Goal: Task Accomplishment & Management: Complete application form

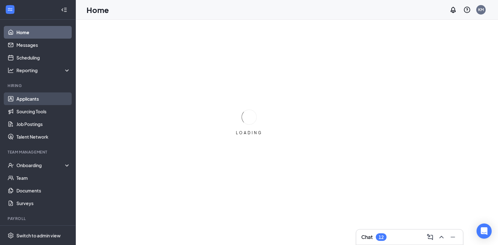
click at [56, 99] on link "Applicants" at bounding box center [43, 98] width 54 height 13
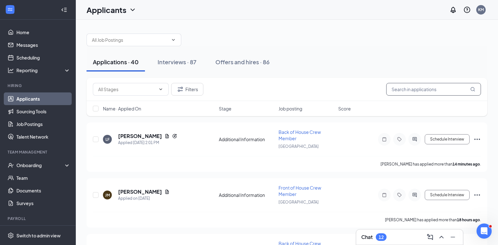
click at [412, 85] on input "text" at bounding box center [433, 89] width 95 height 13
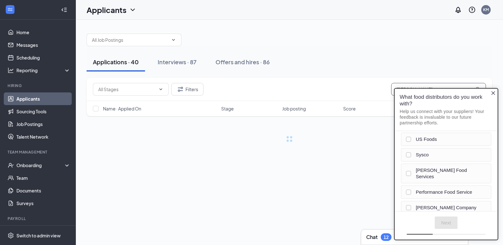
type input "[PERSON_NAME]"
click at [433, 55] on div "Applications · 40 Interviews · 87 Offers and hires · 86" at bounding box center [290, 61] width 406 height 19
click at [493, 91] on icon "Close button" at bounding box center [493, 92] width 5 height 5
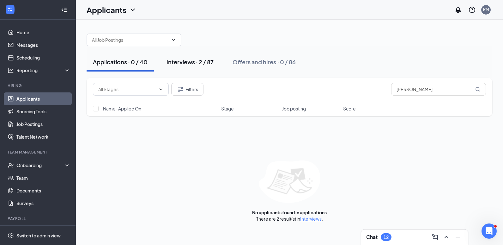
click at [182, 64] on div "Interviews · 2 / 87" at bounding box center [189, 62] width 47 height 8
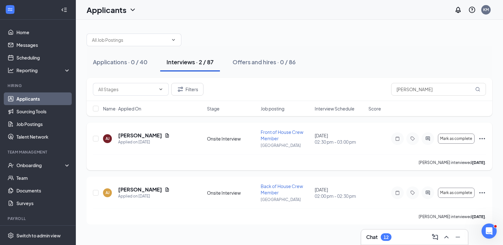
click at [480, 138] on icon "Ellipses" at bounding box center [482, 138] width 6 height 1
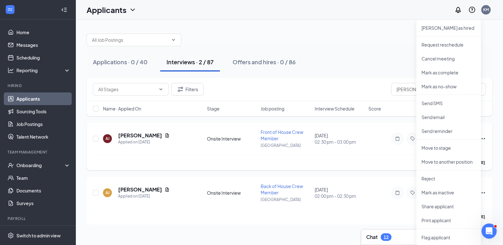
click at [391, 124] on div "[PERSON_NAME] [PERSON_NAME] Applied on [DATE] Onsite Interview Front of House C…" at bounding box center [290, 146] width 406 height 48
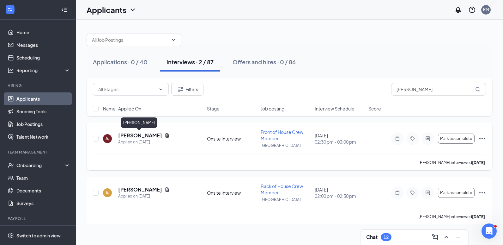
click at [134, 134] on h5 "[PERSON_NAME]" at bounding box center [140, 135] width 44 height 7
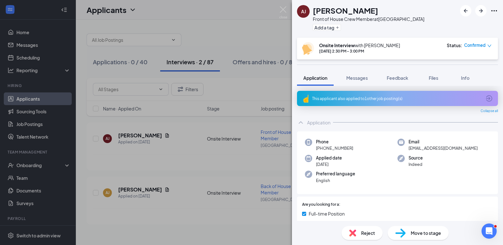
click at [418, 235] on span "Move to stage" at bounding box center [426, 232] width 30 height 7
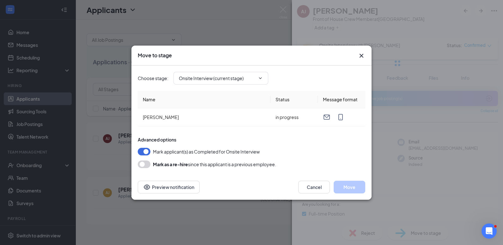
type input "Hiring Complete (final stage)"
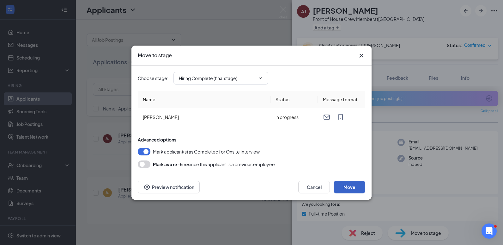
click at [352, 184] on button "Move" at bounding box center [350, 186] width 32 height 13
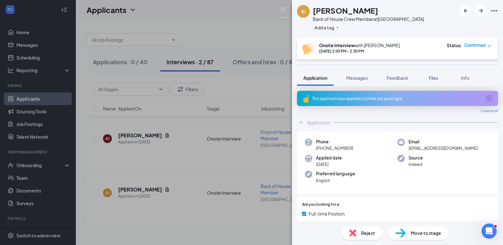
click at [283, 8] on img at bounding box center [283, 12] width 8 height 12
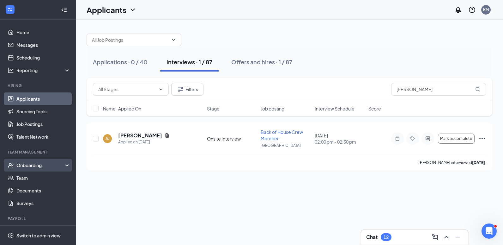
click at [40, 166] on div "Onboarding" at bounding box center [40, 165] width 49 height 6
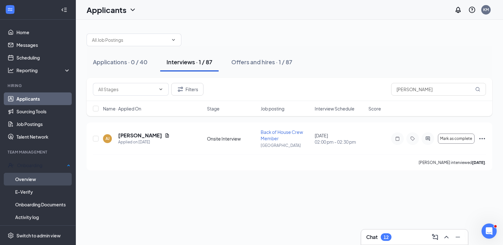
click at [36, 176] on link "Overview" at bounding box center [42, 178] width 55 height 13
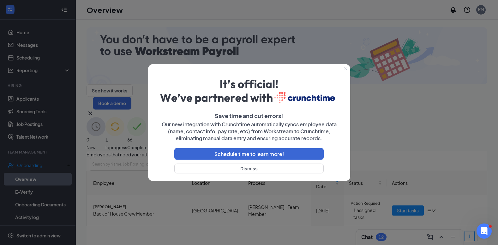
click at [344, 67] on icon "Close" at bounding box center [346, 69] width 4 height 4
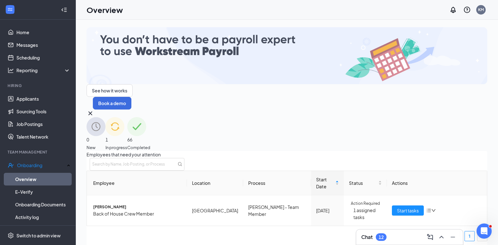
click at [106, 117] on img at bounding box center [96, 126] width 19 height 19
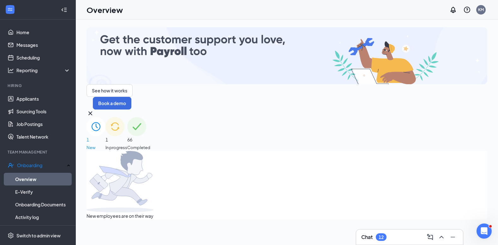
click at [127, 144] on span "In progress" at bounding box center [117, 147] width 22 height 6
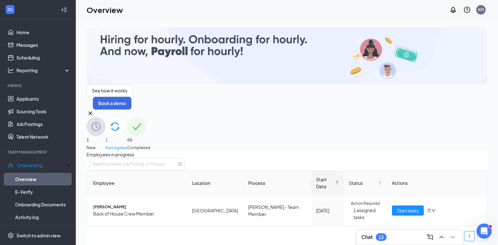
click at [146, 117] on img at bounding box center [136, 126] width 19 height 19
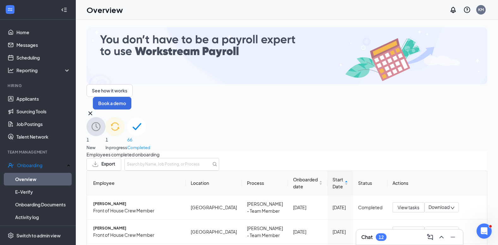
click at [106, 117] on div "1 New" at bounding box center [96, 133] width 19 height 33
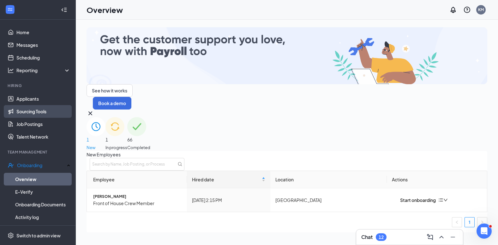
click at [48, 106] on link "Sourcing Tools" at bounding box center [43, 111] width 54 height 13
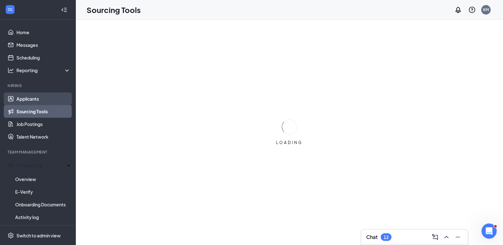
click at [49, 100] on link "Applicants" at bounding box center [43, 98] width 54 height 13
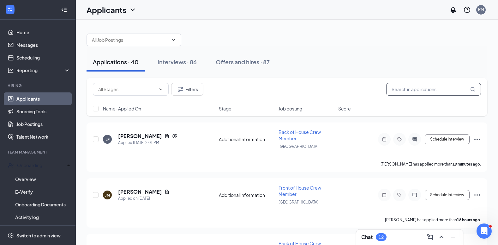
click at [402, 86] on input "text" at bounding box center [433, 89] width 95 height 13
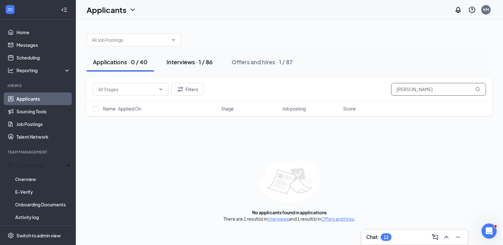
type input "[PERSON_NAME]"
click at [188, 58] on div "Interviews · 1 / 86" at bounding box center [189, 62] width 46 height 8
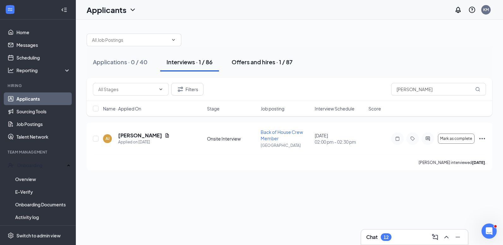
click at [281, 61] on div "Offers and hires · 1 / 87" at bounding box center [262, 62] width 61 height 8
click at [269, 61] on div "Offers and hires · 1 / 87" at bounding box center [262, 62] width 61 height 8
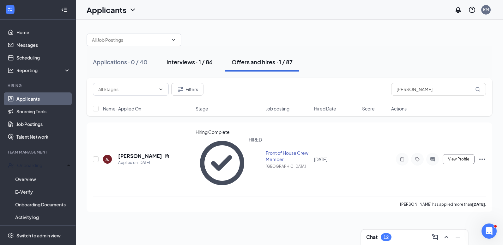
click at [186, 65] on div "Interviews · 1 / 86" at bounding box center [189, 62] width 46 height 8
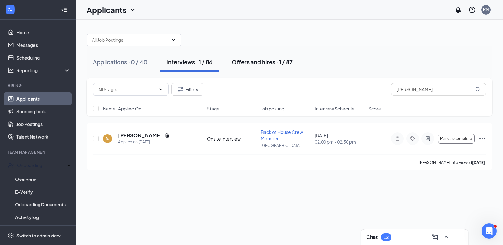
click at [229, 61] on button "Offers and hires · 1 / 87" at bounding box center [262, 61] width 74 height 19
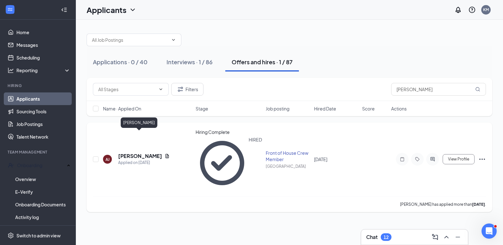
click at [152, 152] on h5 "[PERSON_NAME]" at bounding box center [140, 155] width 44 height 7
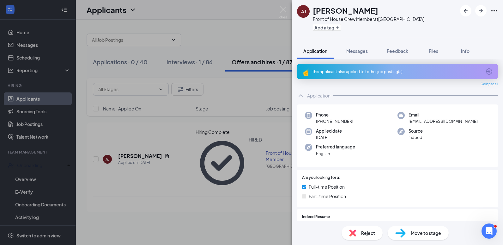
click at [425, 234] on span "Move to stage" at bounding box center [426, 232] width 30 height 7
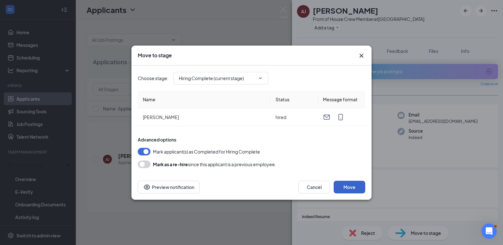
click at [359, 190] on button "Move" at bounding box center [350, 186] width 32 height 13
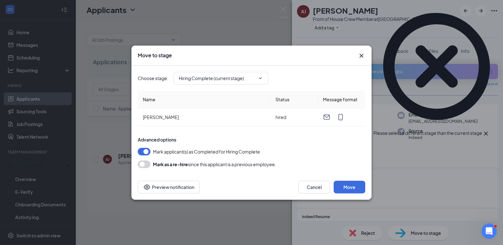
click at [360, 54] on icon "Cross" at bounding box center [362, 56] width 8 height 8
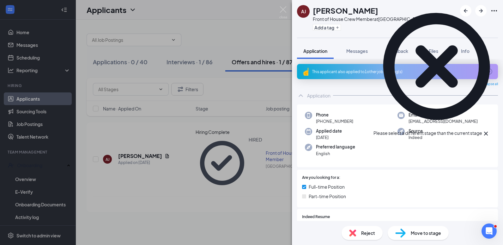
click at [490, 130] on icon "Cross" at bounding box center [486, 134] width 8 height 8
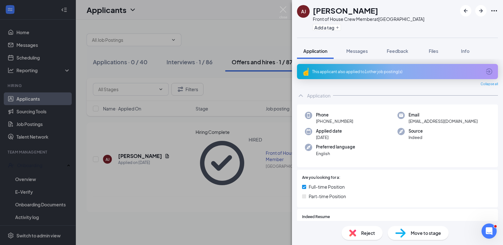
click at [250, 126] on div "[PERSON_NAME] [PERSON_NAME] Front of House Crew Member at [GEOGRAPHIC_DATA] Add…" at bounding box center [251, 122] width 503 height 245
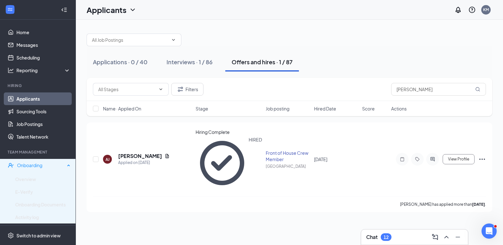
click at [21, 160] on div "Onboarding" at bounding box center [38, 165] width 76 height 13
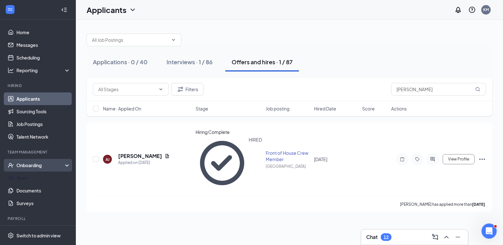
click at [36, 170] on div "Onboarding" at bounding box center [38, 165] width 76 height 13
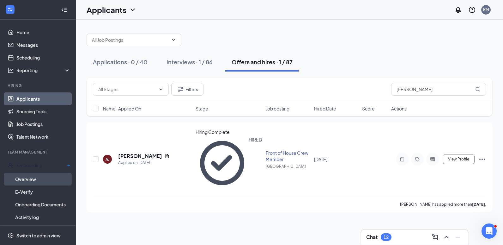
click at [32, 178] on link "Overview" at bounding box center [42, 178] width 55 height 13
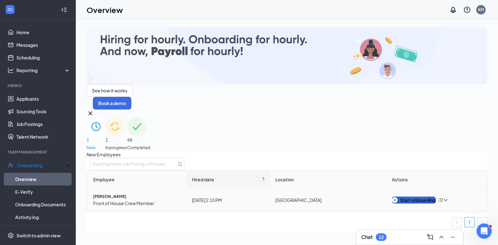
click at [434, 196] on div "Start onboarding" at bounding box center [414, 199] width 44 height 7
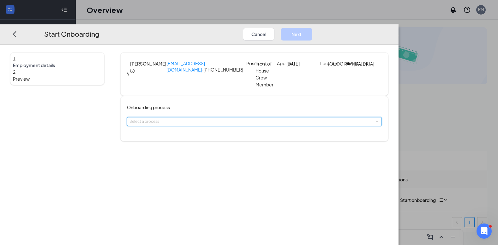
click at [376, 123] on span at bounding box center [377, 121] width 3 height 3
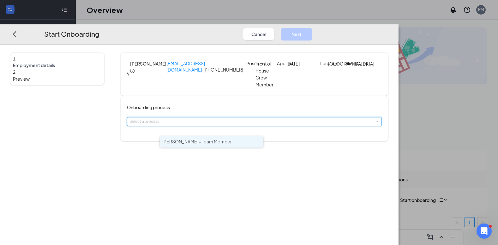
click at [246, 138] on li "[PERSON_NAME] - Team Member" at bounding box center [212, 141] width 104 height 11
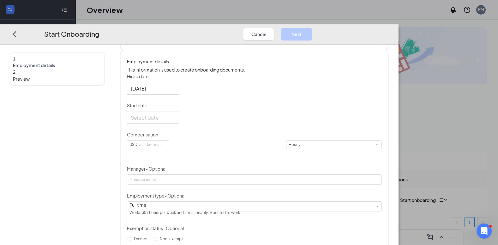
scroll to position [95, 0]
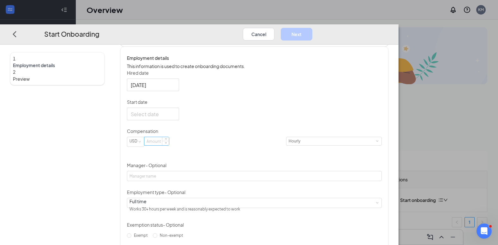
click at [169, 145] on input at bounding box center [156, 141] width 25 height 8
type input "15"
click at [289, 123] on div "Hired date [DATE] Start date Compensation USD 15 Hourly Manager - Optional Empl…" at bounding box center [254, 168] width 255 height 197
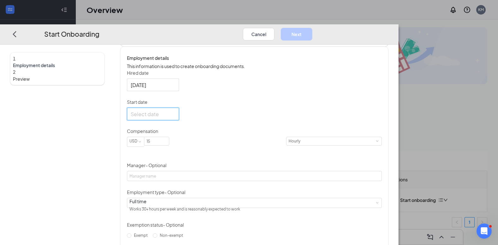
click at [174, 118] on input "Start date" at bounding box center [152, 114] width 43 height 8
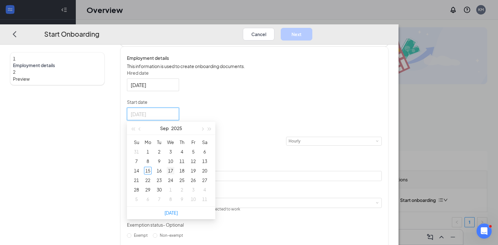
drag, startPoint x: 191, startPoint y: 185, endPoint x: 198, endPoint y: 189, distance: 7.7
click at [195, 193] on tbody "31 1 2 3 4 5 6 7 8 9 10 11 12 13 14 15 16 17 18 19 20 21 22 23 24 25 26 27 28 2…" at bounding box center [171, 175] width 80 height 57
type input "[DATE]"
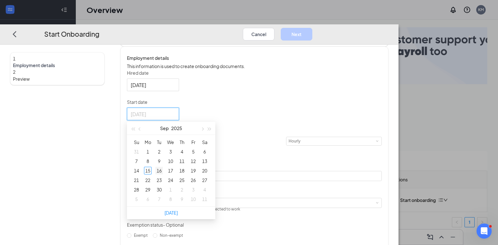
click at [163, 174] on div "16" at bounding box center [159, 171] width 8 height 8
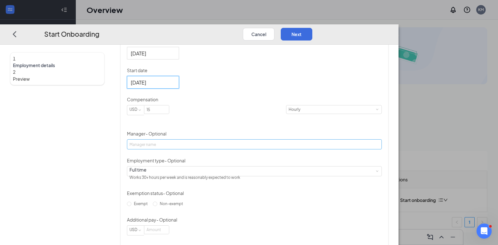
scroll to position [156, 0]
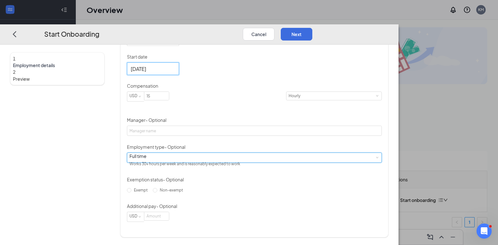
drag, startPoint x: 209, startPoint y: 161, endPoint x: 215, endPoint y: 154, distance: 8.9
click at [210, 160] on div "Full time Works 30+ hours per week and is reasonably expected to work" at bounding box center [255, 157] width 250 height 9
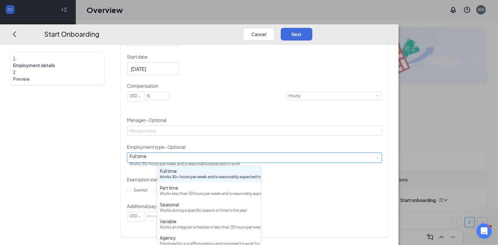
click at [215, 154] on div "Full time Works 30+ hours per week and is reasonably expected to work" at bounding box center [255, 157] width 250 height 9
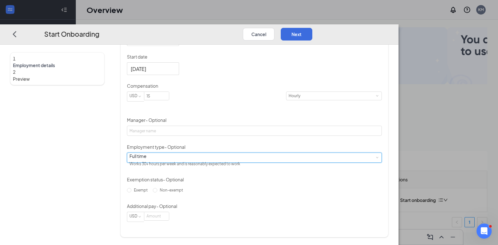
click at [200, 159] on div "Full time Works 30+ hours per week and is reasonably expected to work" at bounding box center [255, 157] width 250 height 9
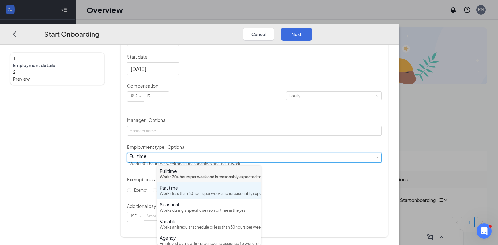
click at [193, 191] on div "Part time" at bounding box center [209, 187] width 99 height 6
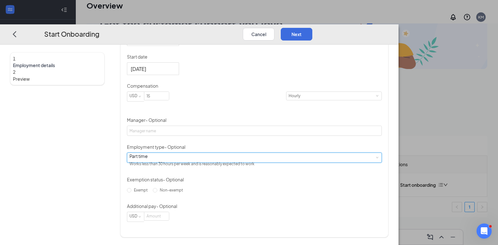
scroll to position [28, 0]
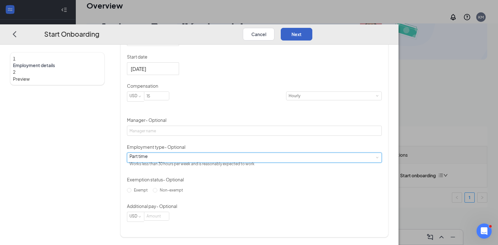
click at [312, 28] on button "Next" at bounding box center [297, 34] width 32 height 13
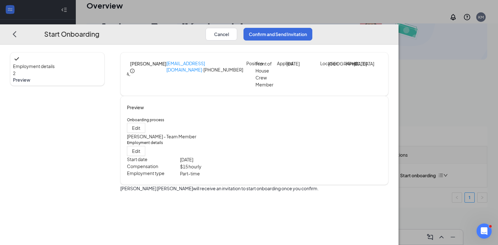
scroll to position [0, 0]
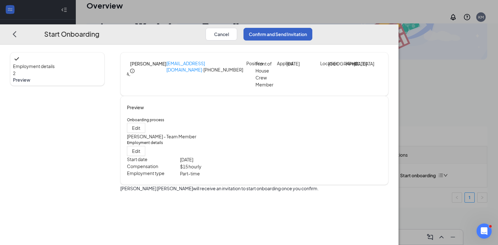
click at [312, 28] on button "Confirm and Send Invitation" at bounding box center [278, 34] width 69 height 13
